Goal: Entertainment & Leisure: Consume media (video, audio)

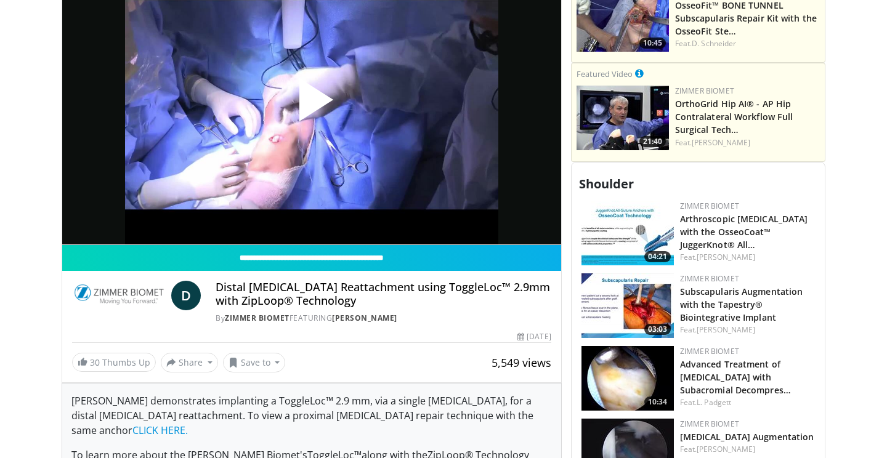
scroll to position [445, 0]
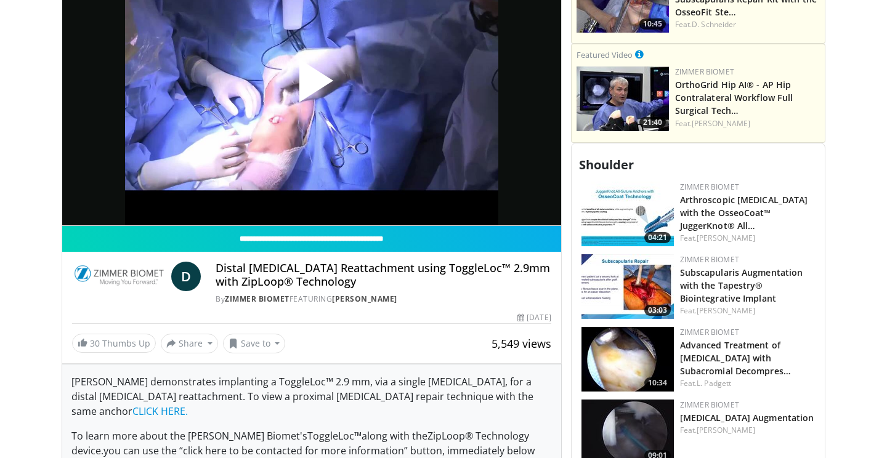
click at [312, 86] on span "Video Player" at bounding box center [312, 86] width 0 height 0
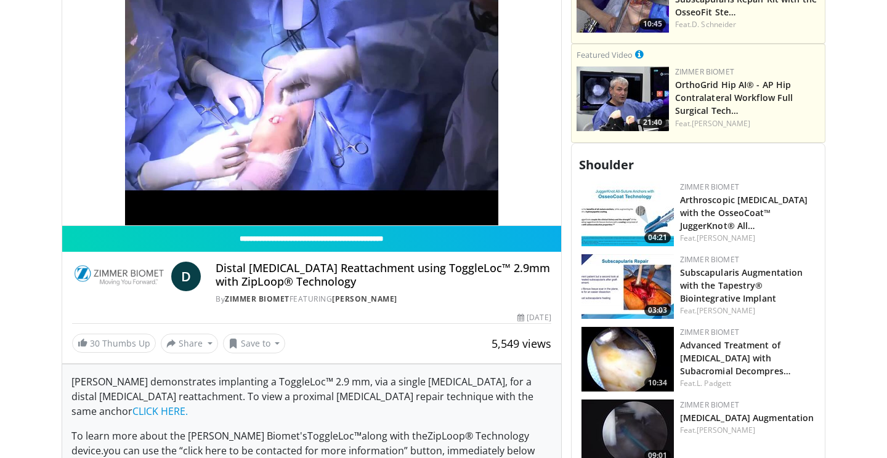
scroll to position [375, 0]
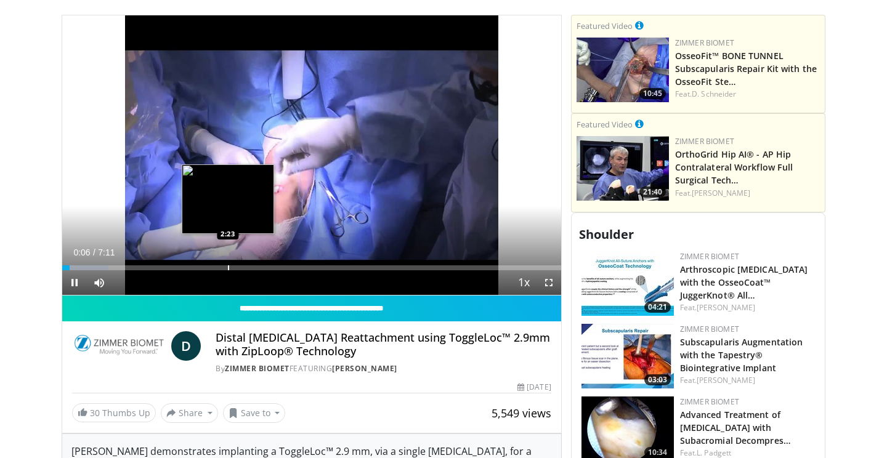
click at [228, 265] on div "Progress Bar" at bounding box center [228, 267] width 1 height 5
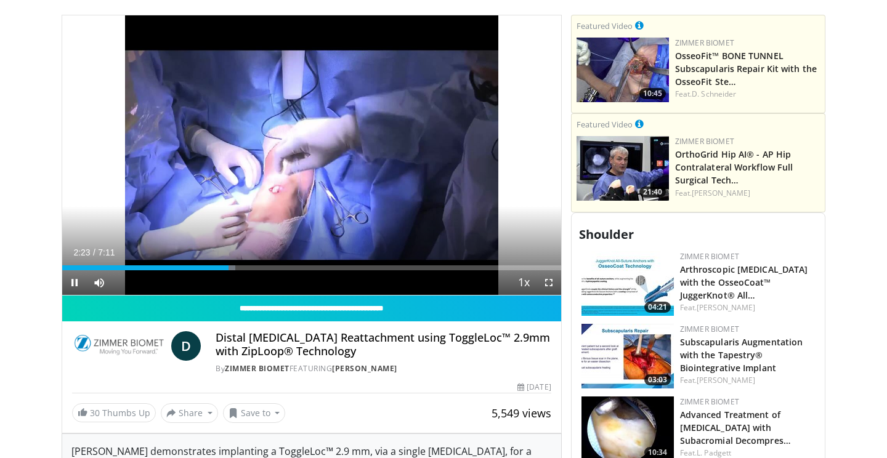
click at [547, 270] on span "Video Player" at bounding box center [548, 282] width 25 height 25
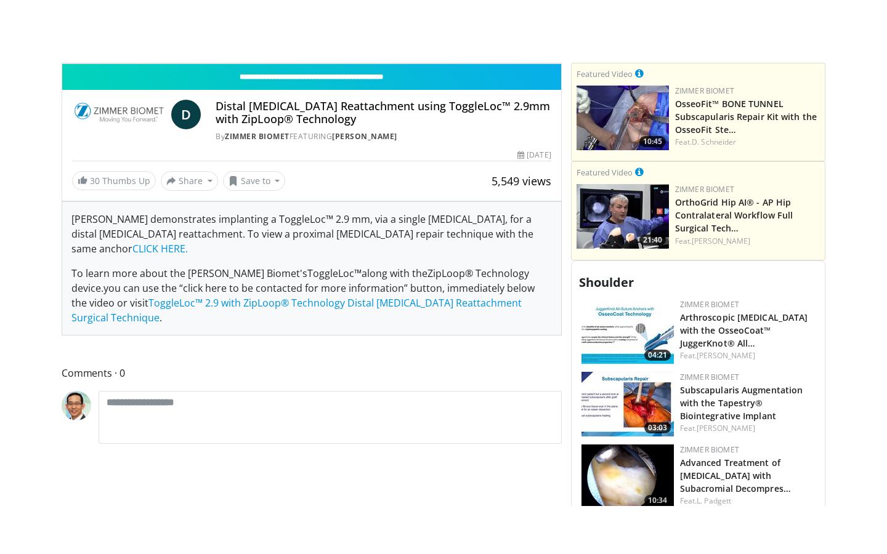
scroll to position [0, 0]
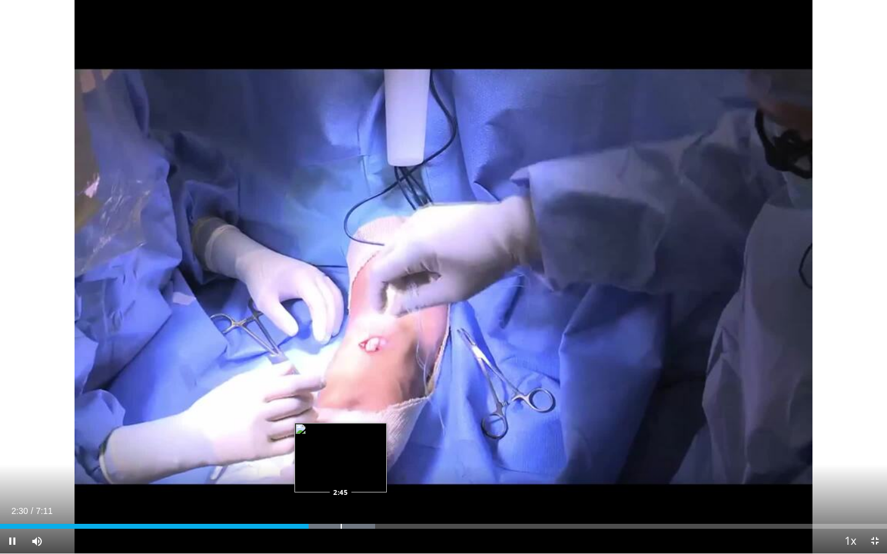
click at [341, 458] on div "Loaded : 42.26% 2:30 2:45" at bounding box center [443, 523] width 887 height 12
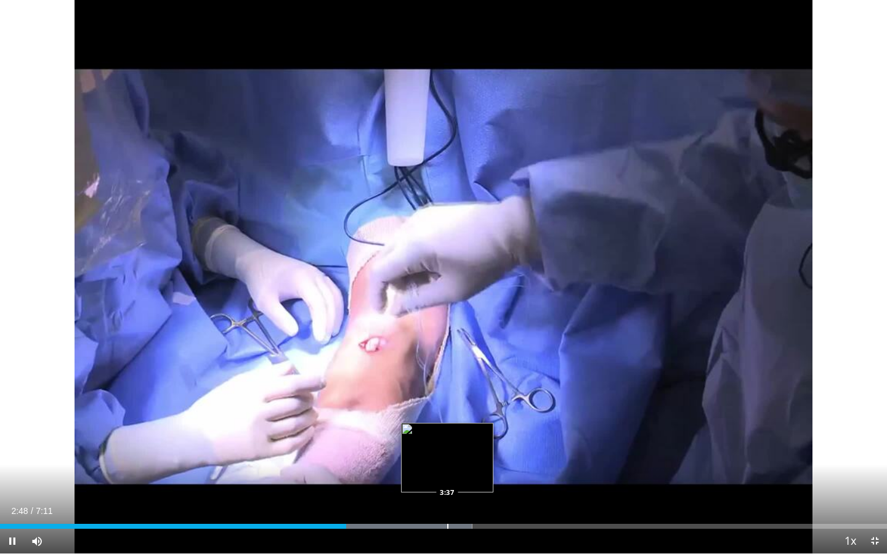
click at [449, 458] on div "Loaded : 53.23% 2:48 3:37" at bounding box center [443, 523] width 887 height 12
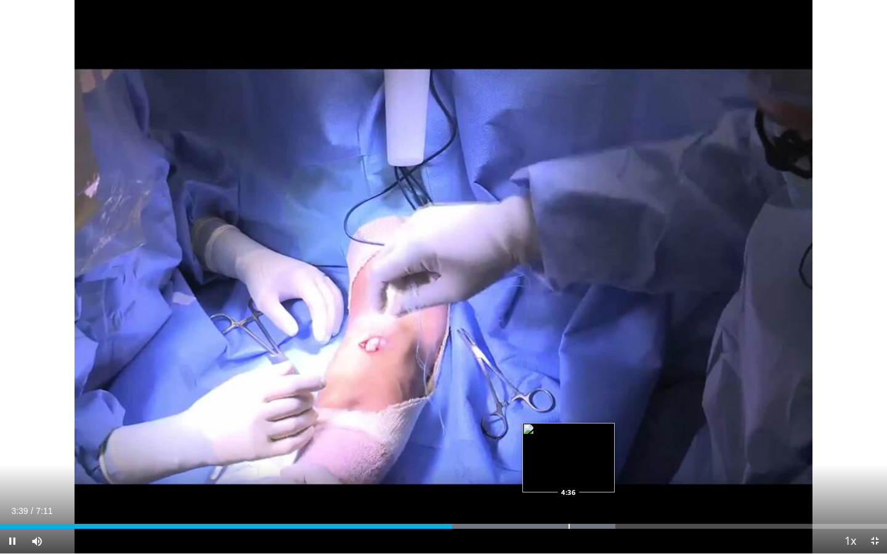
click at [570, 458] on div "Loaded : 69.40% 3:39 4:36" at bounding box center [443, 523] width 887 height 12
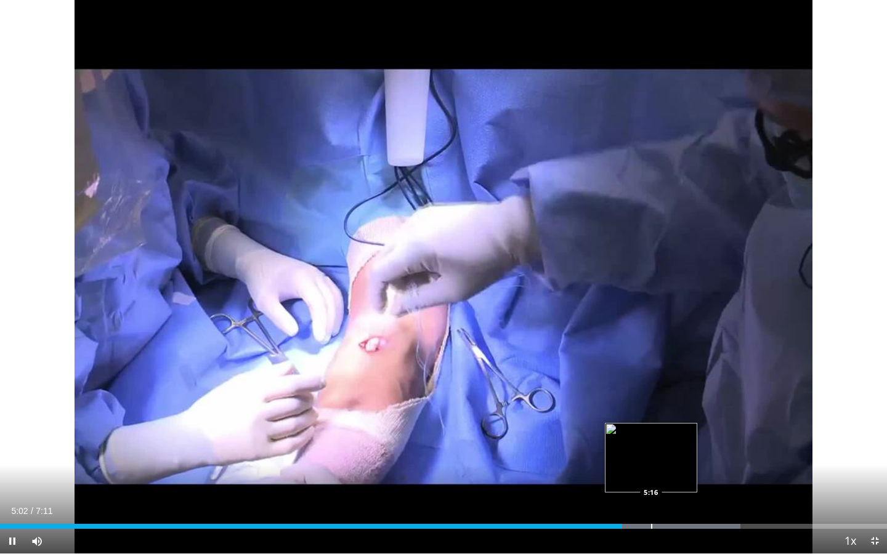
click at [651, 458] on div "Loaded : 83.50% 5:02 5:16" at bounding box center [443, 523] width 887 height 12
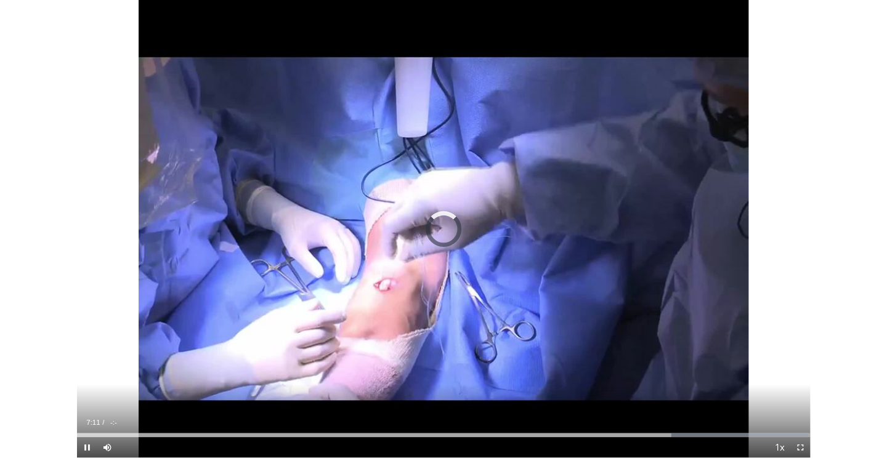
scroll to position [375, 0]
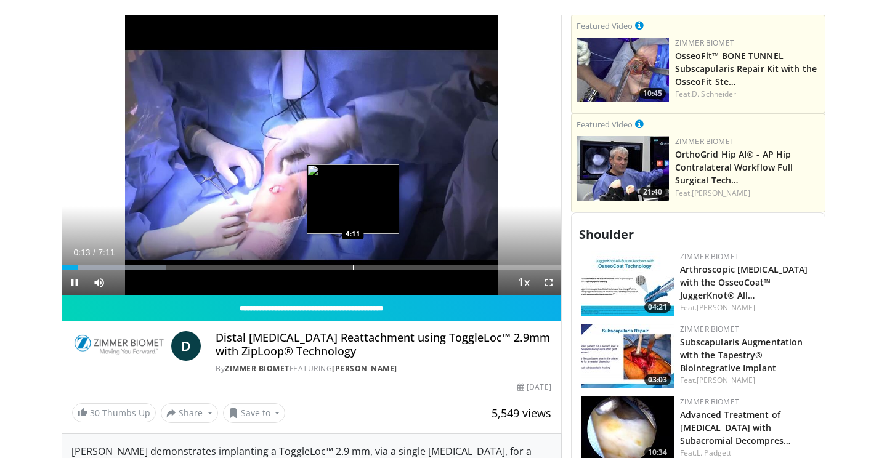
click at [353, 265] on div "Progress Bar" at bounding box center [353, 267] width 1 height 5
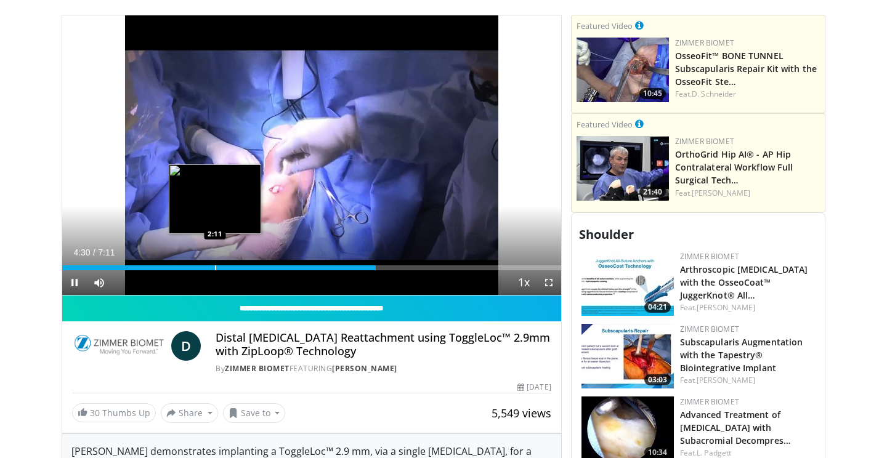
click at [215, 259] on div "Loaded : 57.84% 4:30 2:11" at bounding box center [311, 265] width 499 height 12
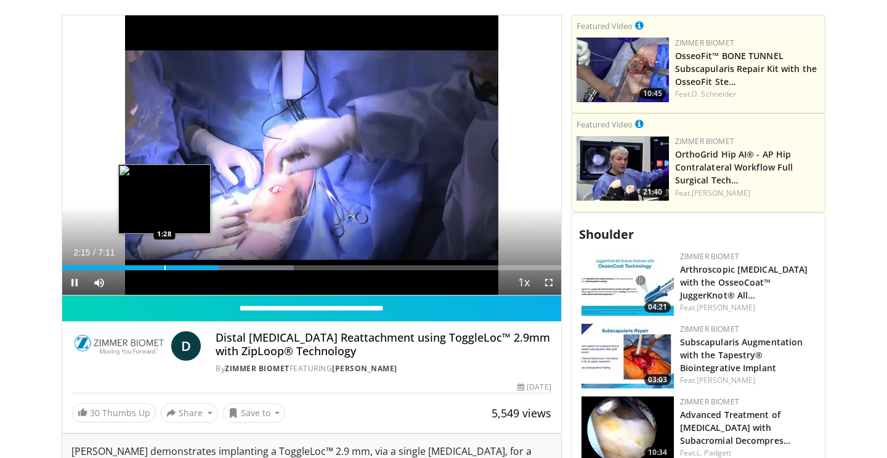
click at [164, 265] on div "Progress Bar" at bounding box center [164, 267] width 1 height 5
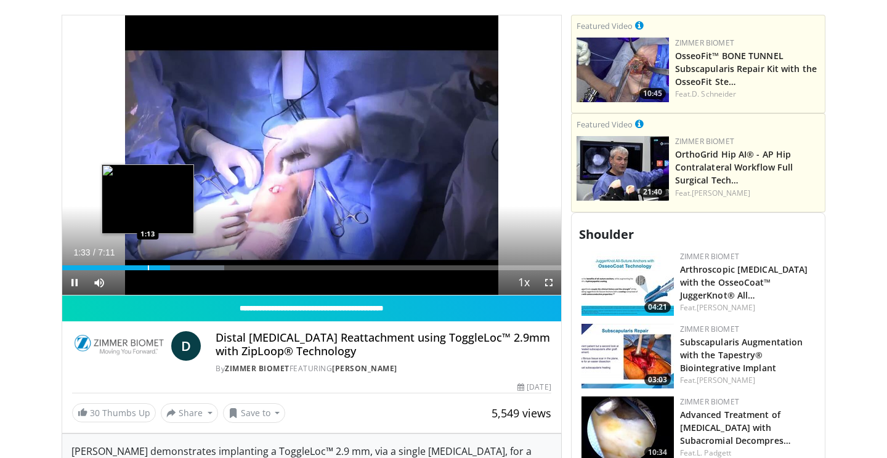
click at [148, 265] on div "Progress Bar" at bounding box center [148, 267] width 1 height 5
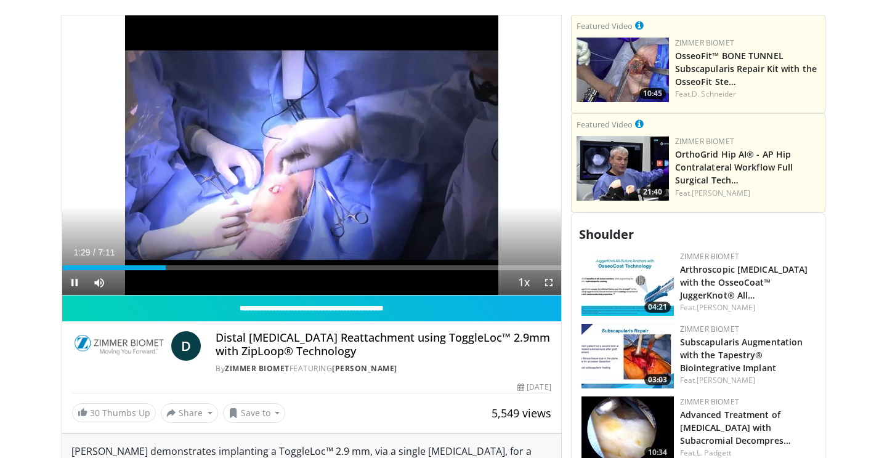
click at [549, 270] on span "Video Player" at bounding box center [548, 282] width 25 height 25
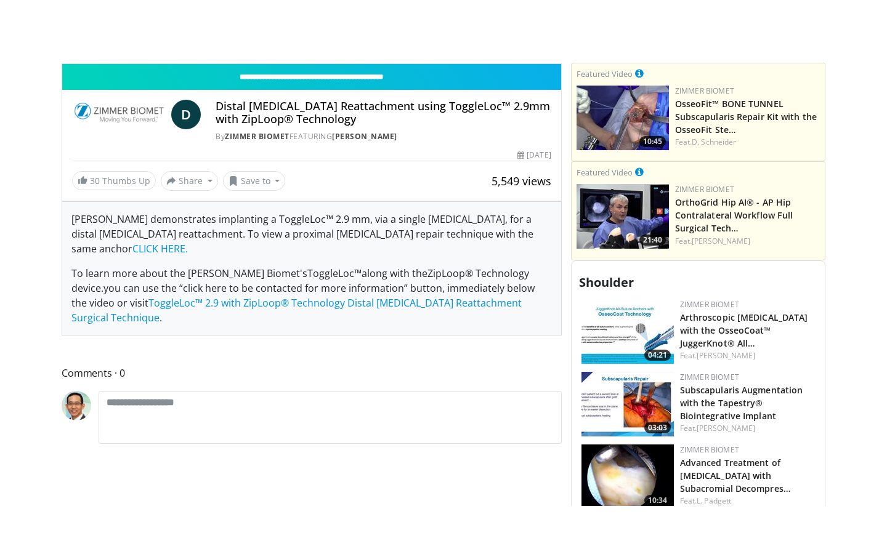
scroll to position [0, 0]
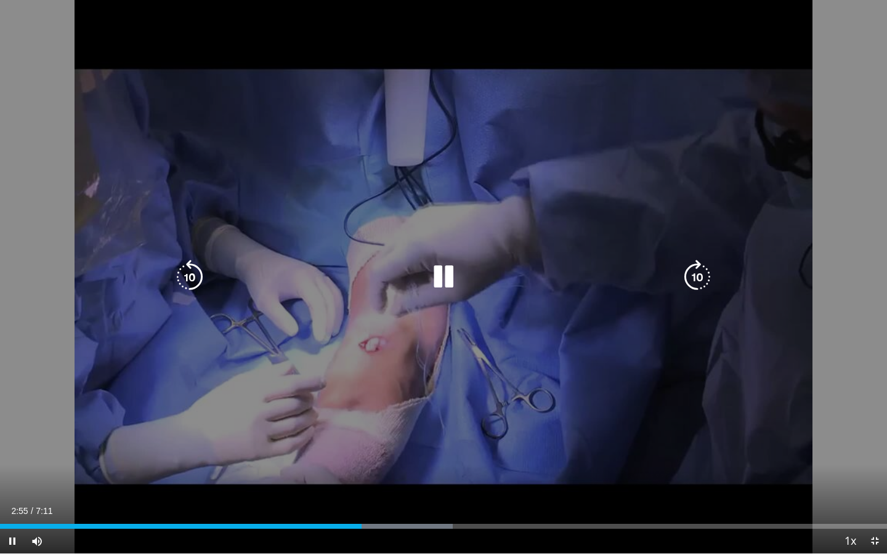
click at [448, 282] on icon "Video Player" at bounding box center [443, 277] width 34 height 34
click at [445, 269] on icon "Video Player" at bounding box center [443, 277] width 34 height 34
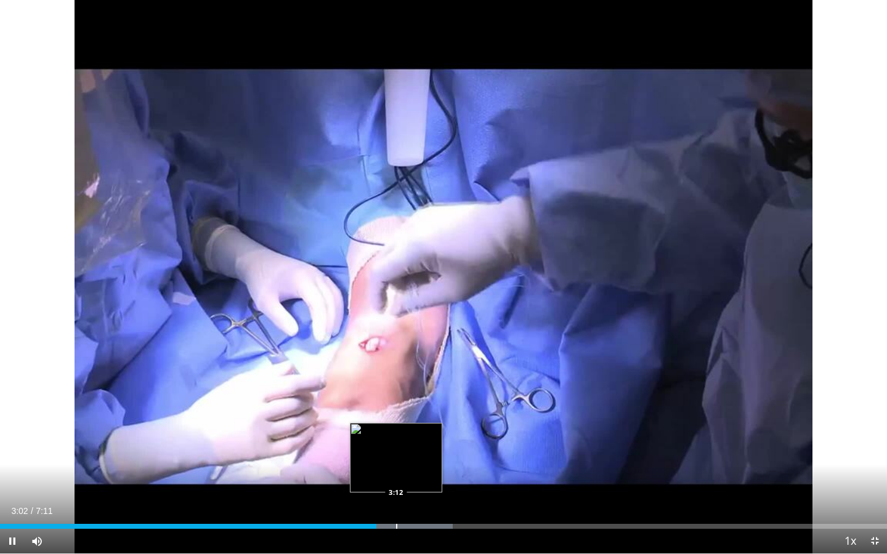
click at [396, 458] on div "Progress Bar" at bounding box center [396, 526] width 1 height 5
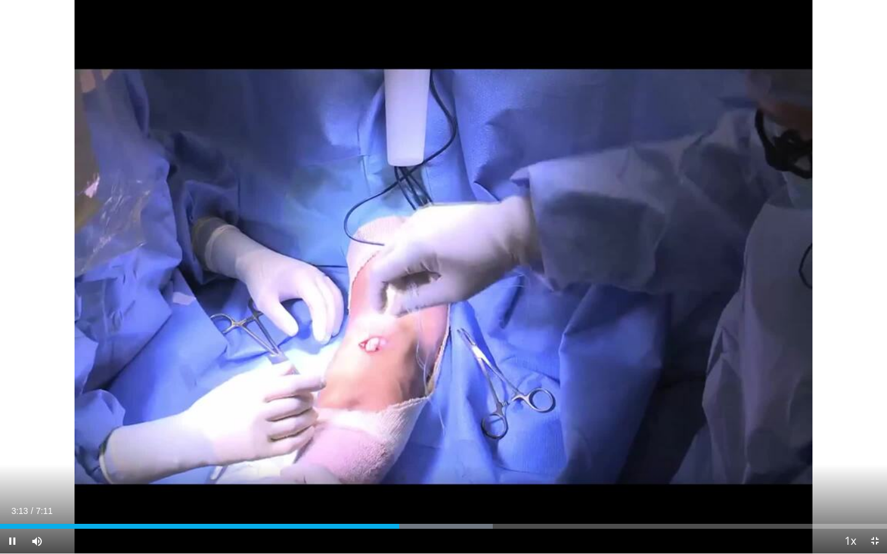
click at [19, 458] on span "Video Player" at bounding box center [12, 541] width 25 height 25
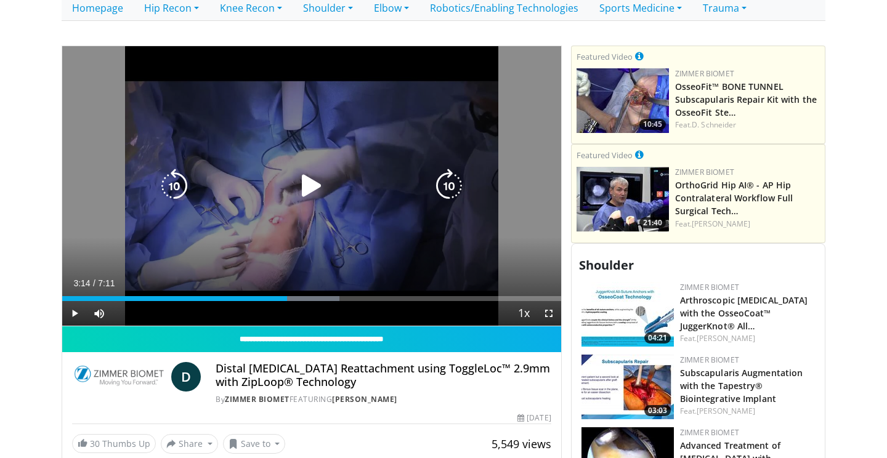
scroll to position [349, 0]
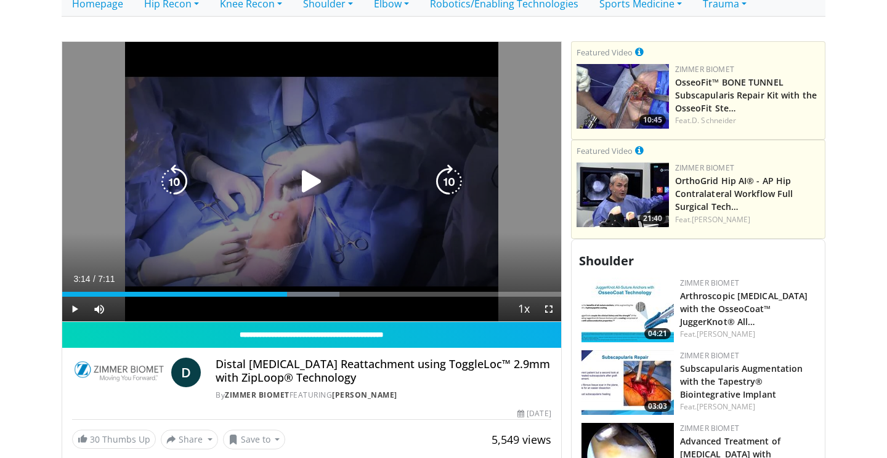
click at [312, 166] on icon "Video Player" at bounding box center [311, 181] width 34 height 34
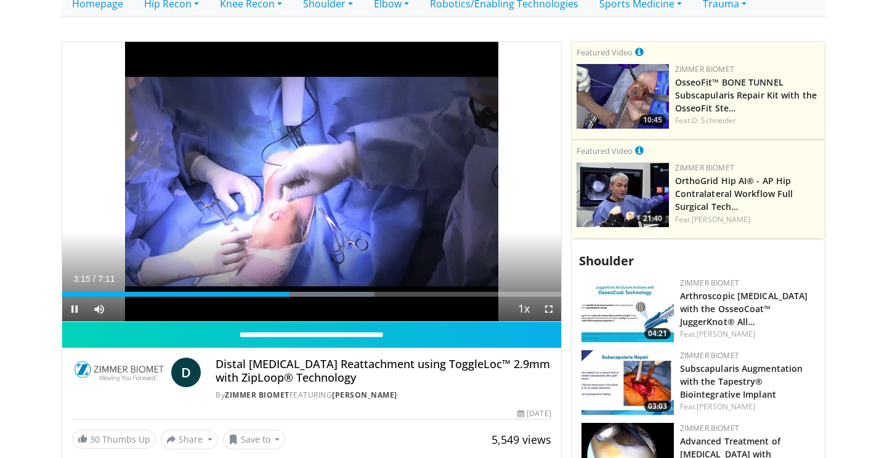
click at [543, 297] on span "Video Player" at bounding box center [548, 309] width 25 height 25
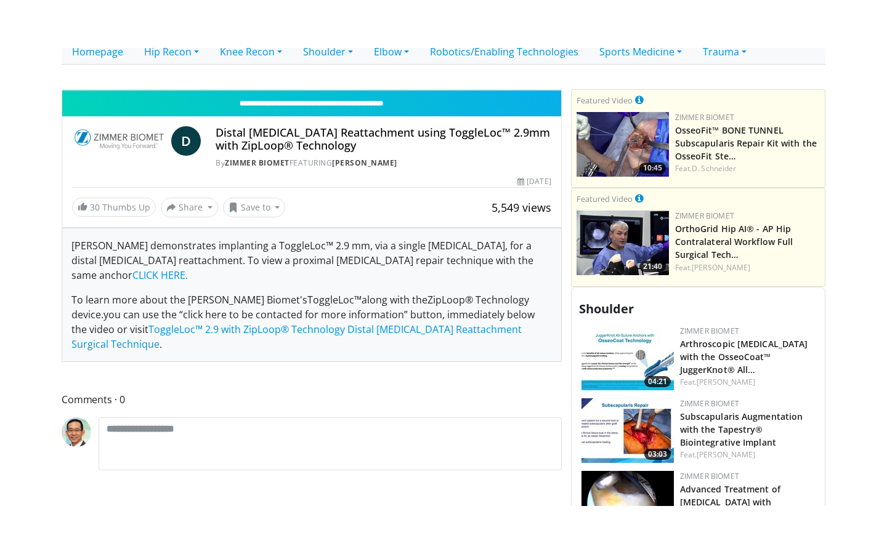
scroll to position [0, 0]
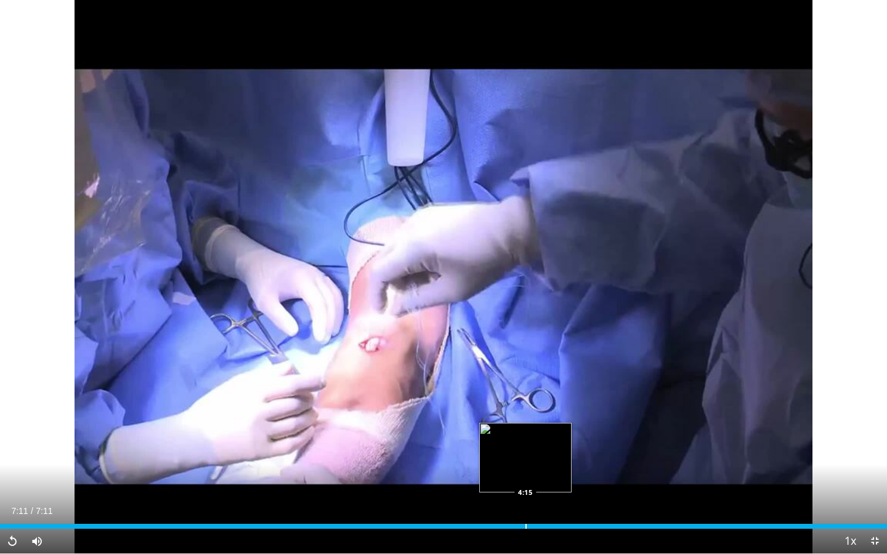
click at [525, 458] on div "Loaded : 99.73% 7:11 4:15" at bounding box center [443, 523] width 887 height 12
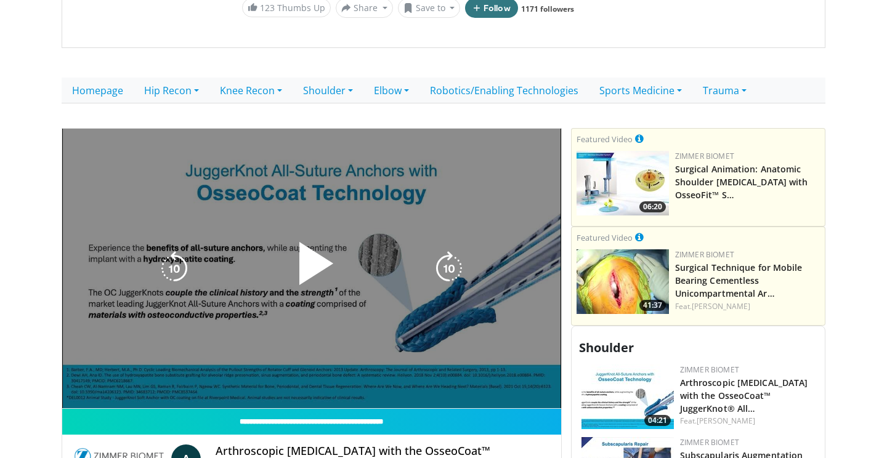
scroll to position [252, 0]
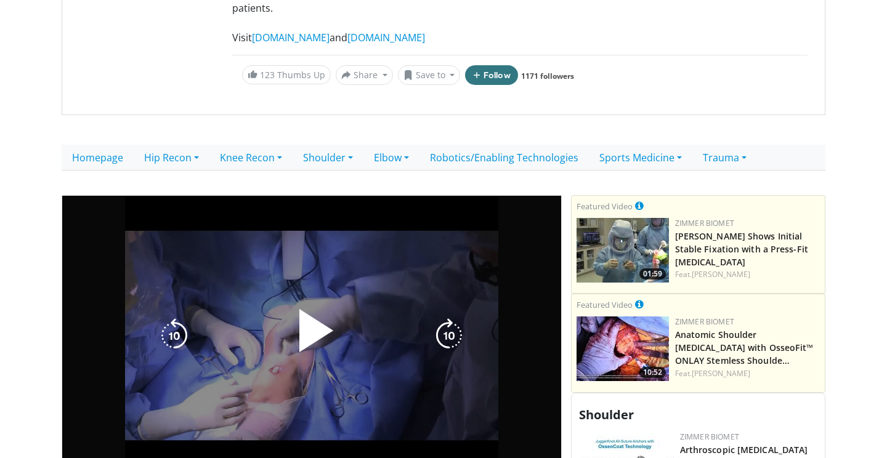
scroll to position [231, 0]
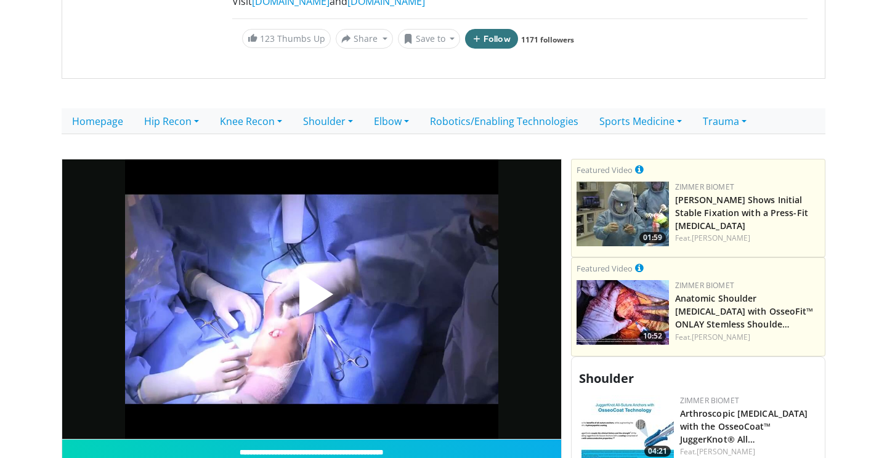
click at [312, 299] on span "Video Player" at bounding box center [312, 299] width 0 height 0
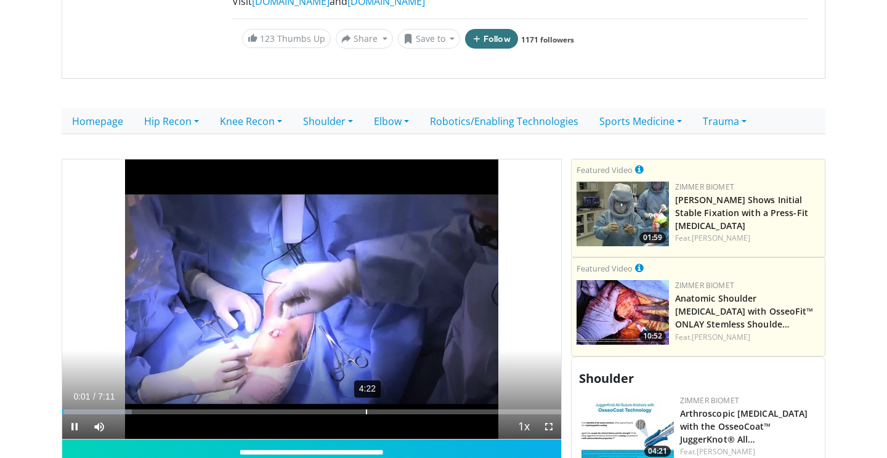
click at [366, 410] on div "4:22" at bounding box center [366, 412] width 1 height 5
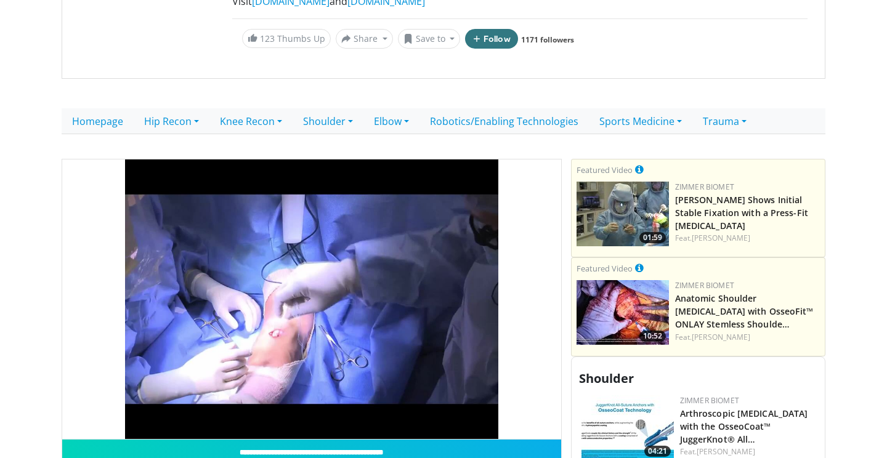
click at [403, 395] on div "10 seconds Tap to unmute" at bounding box center [311, 300] width 499 height 280
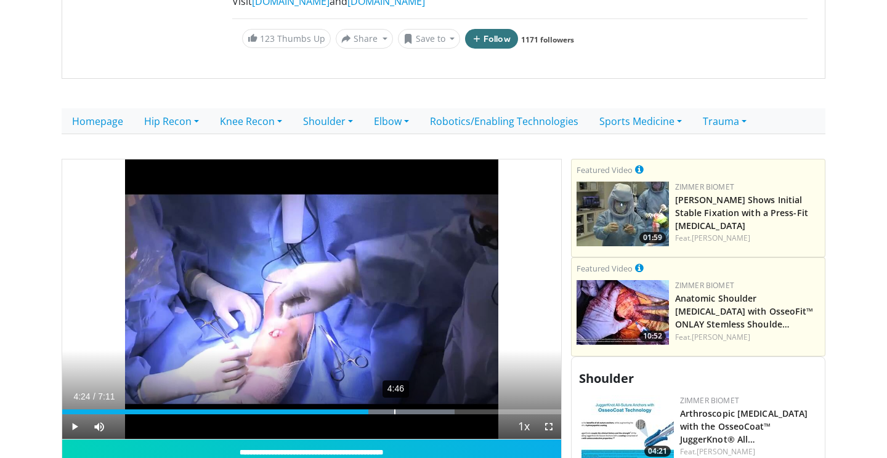
click at [394, 410] on div "4:46" at bounding box center [394, 412] width 1 height 5
click at [73, 415] on span "Video Player" at bounding box center [74, 427] width 25 height 25
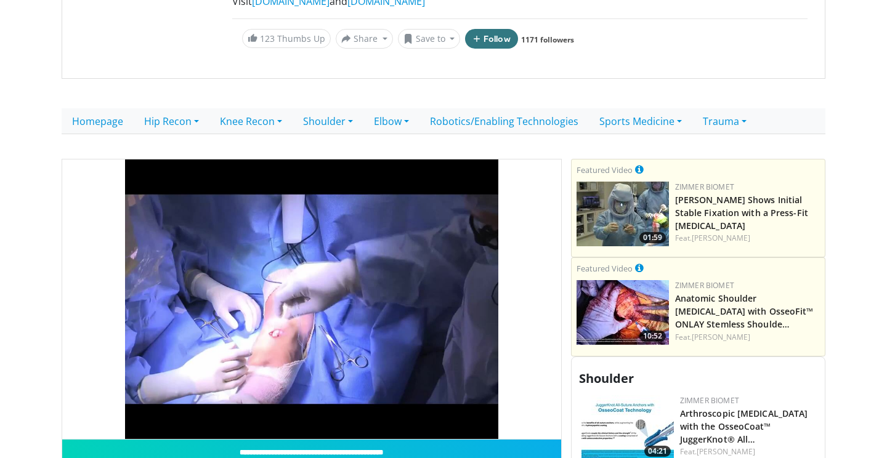
click at [444, 397] on div "10 seconds Tap to unmute" at bounding box center [311, 300] width 499 height 280
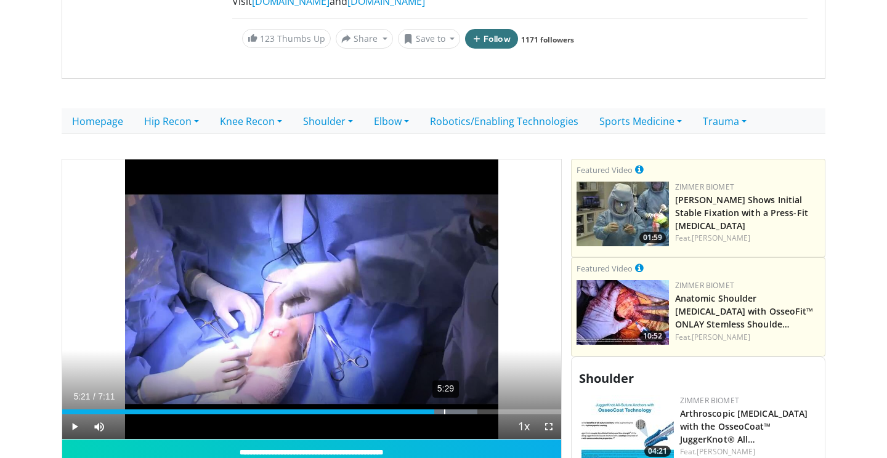
click at [444, 410] on div "Loaded : 83.29% 5:29 5:21" at bounding box center [311, 412] width 499 height 5
click at [75, 415] on span "Video Player" at bounding box center [74, 427] width 25 height 25
click at [78, 415] on span "Video Player" at bounding box center [74, 427] width 25 height 25
click at [192, 403] on div "Loaded : 97.20% 1:51 5:52" at bounding box center [311, 409] width 499 height 12
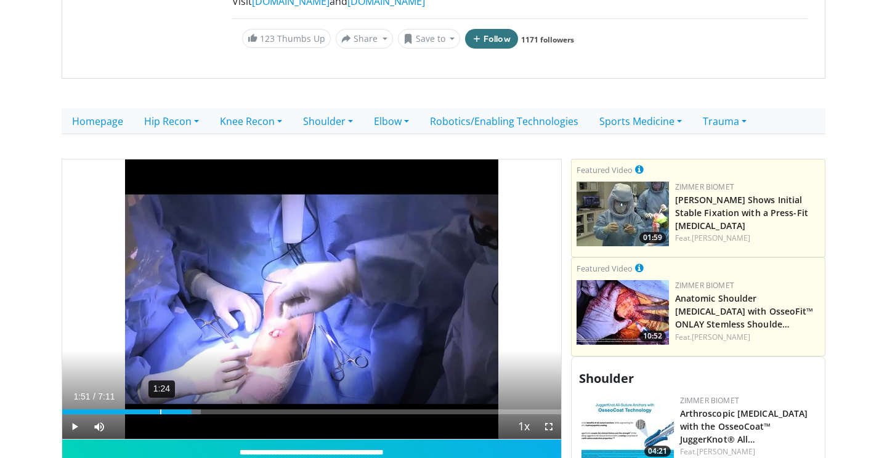
click at [160, 410] on div "1:24" at bounding box center [160, 412] width 1 height 5
click at [73, 415] on span "Video Player" at bounding box center [74, 427] width 25 height 25
click at [550, 417] on span "Video Player" at bounding box center [548, 427] width 25 height 25
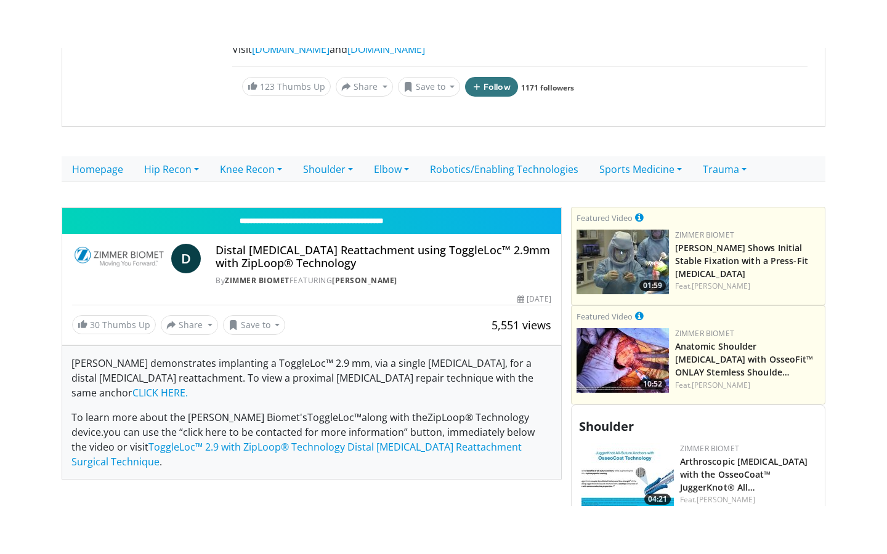
scroll to position [0, 0]
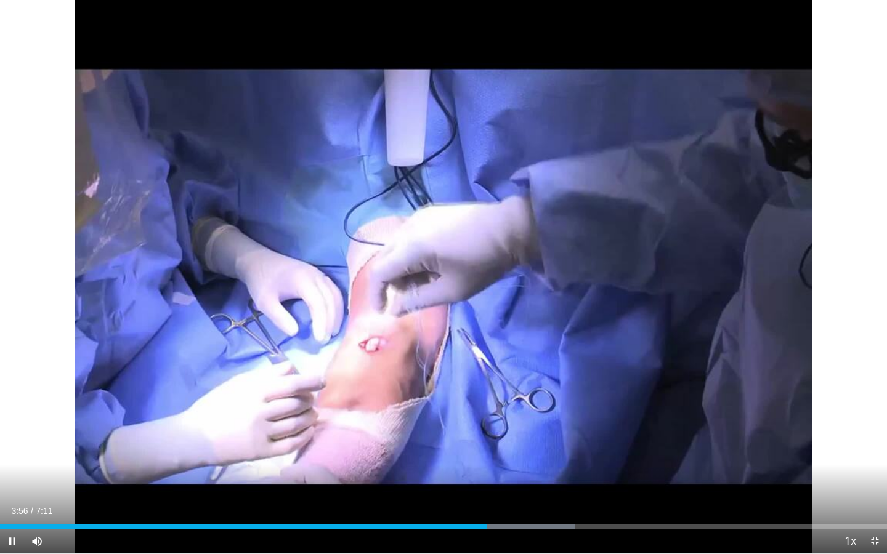
click at [17, 458] on span "Video Player" at bounding box center [12, 541] width 25 height 25
click at [11, 458] on span "Video Player" at bounding box center [12, 541] width 25 height 25
